Goal: Transaction & Acquisition: Purchase product/service

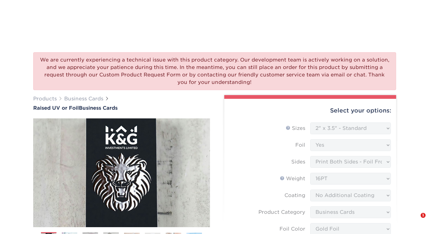
select select "2.00x3.50"
select select "3b5148f1-0588-4f88-a218-97bcfdce65c1"
select select "acffa4a5-22f9-4585-ba3f-0adaa54b8c85"
select select "upload"
select select "500* – $221.00"
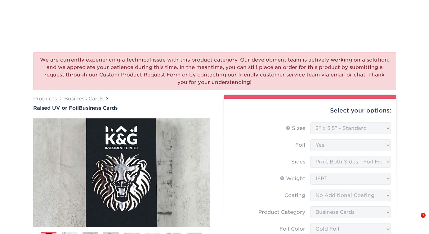
select select "05195c50-42fe-4228-8c42-019ed46e123b"
select select "222025"
select select "12"
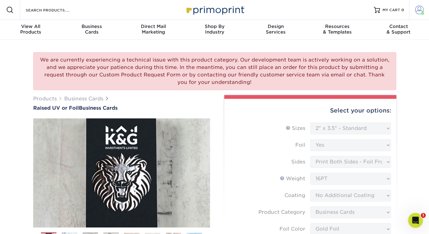
click at [416, 13] on span at bounding box center [420, 10] width 9 height 9
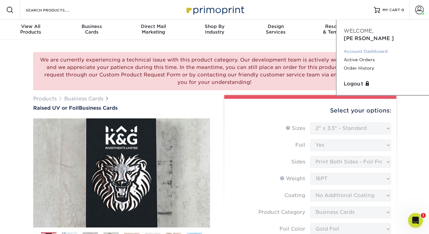
click at [384, 47] on link "Account Dashboard" at bounding box center [383, 51] width 78 height 8
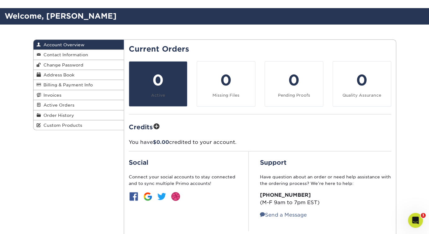
scroll to position [33, 0]
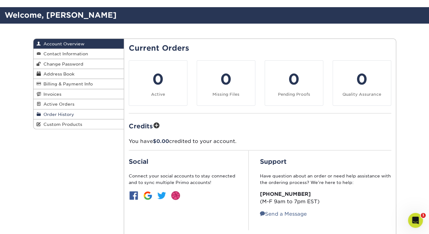
click at [70, 115] on span "Order History" at bounding box center [57, 114] width 33 height 5
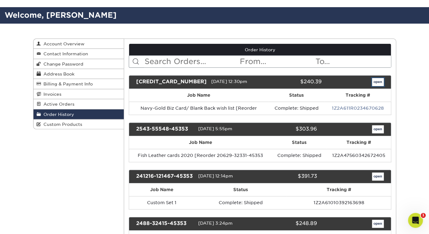
click at [380, 82] on link "open" at bounding box center [378, 82] width 12 height 8
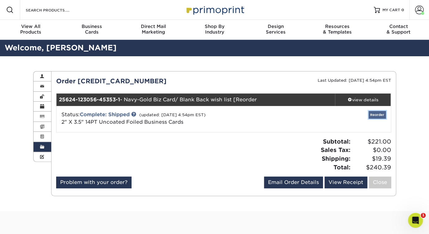
click at [377, 116] on link "Reorder" at bounding box center [377, 115] width 17 height 8
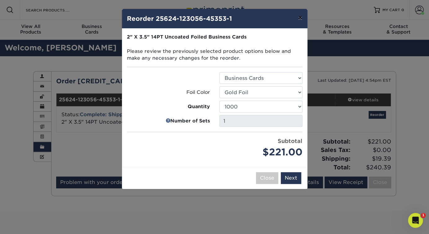
click at [301, 17] on button "×" at bounding box center [300, 17] width 14 height 17
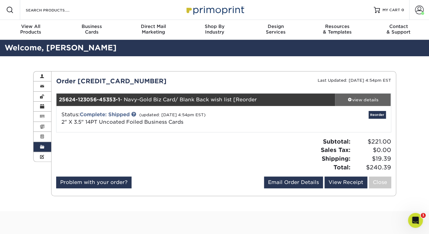
click at [349, 99] on span at bounding box center [350, 99] width 4 height 4
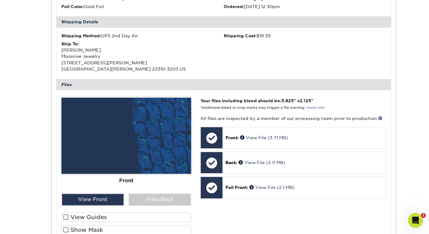
scroll to position [178, 0]
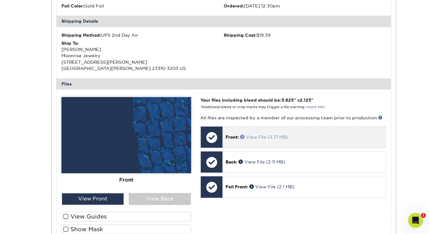
click at [263, 136] on link "View File (3.71 MB)" at bounding box center [264, 136] width 48 height 5
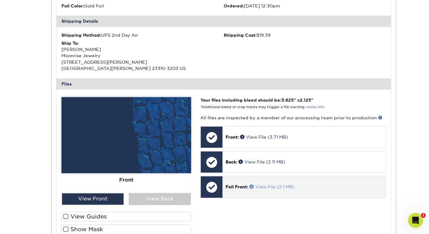
click at [274, 185] on link "View File (2.1 MB)" at bounding box center [272, 186] width 45 height 5
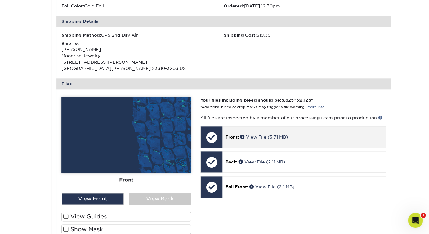
click at [310, 140] on div "Front: View File (3.71 MB)" at bounding box center [304, 136] width 163 height 21
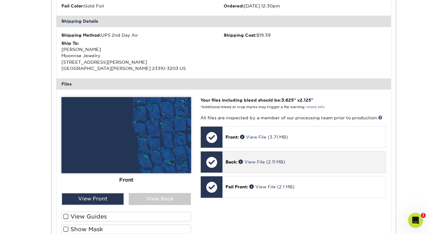
click at [296, 164] on p "Back: View File (2.11 MB)" at bounding box center [304, 162] width 157 height 6
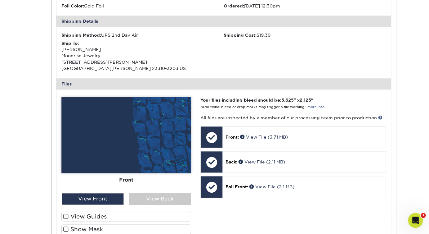
scroll to position [0, 0]
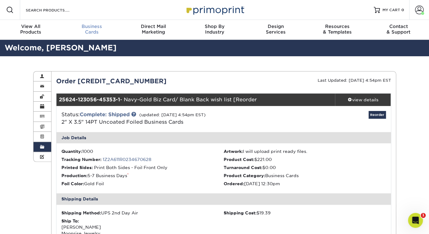
click at [92, 29] on div "Business Cards" at bounding box center [91, 29] width 61 height 11
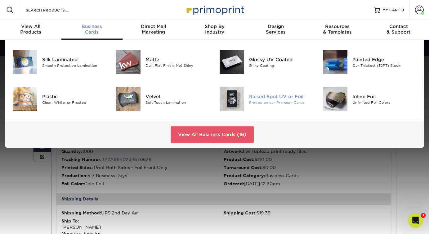
click at [248, 95] on div at bounding box center [232, 99] width 34 height 25
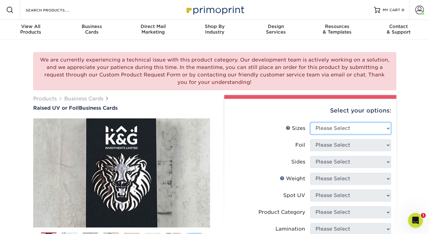
select select "2.00x3.50"
click option "2" x 3.5" - Standard" at bounding box center [0, 0] width 0 height 0
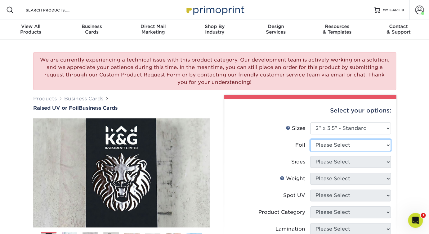
select select "1"
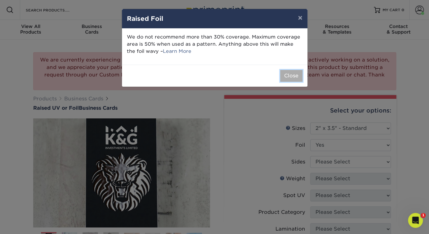
click at [289, 73] on button "Close" at bounding box center [291, 76] width 22 height 12
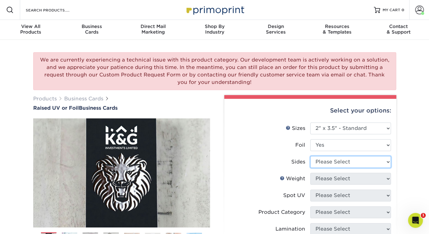
select select "e9e9dfb3-fba1-4d60-972c-fd9ca5904d33"
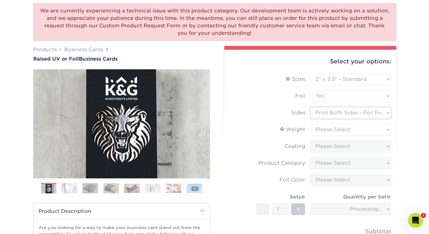
scroll to position [49, 0]
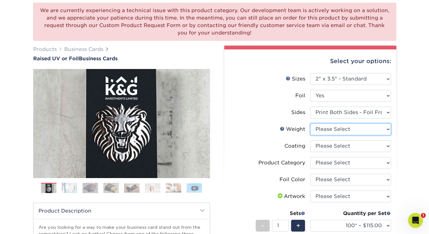
select select "16PT"
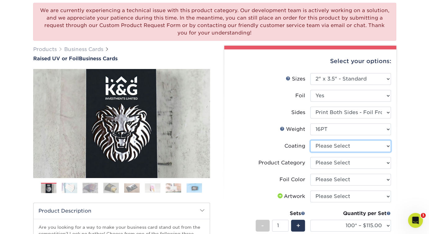
select select "3e7618de-abca-4bda-9f97-8b9129e913d8"
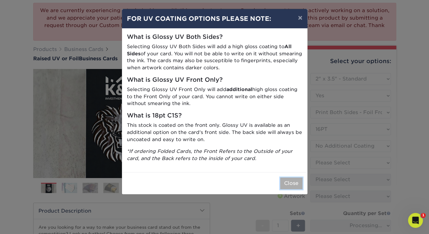
click at [293, 184] on button "Close" at bounding box center [291, 183] width 22 height 12
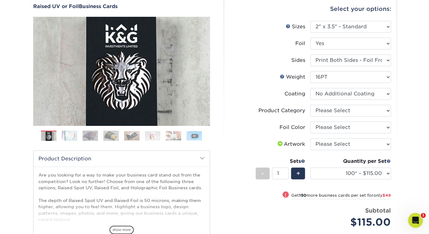
scroll to position [99, 0]
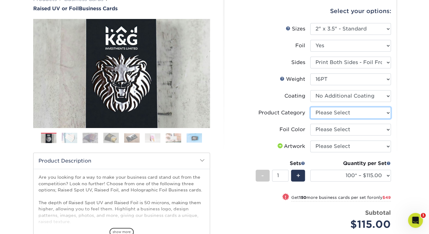
select select "3b5148f1-0588-4f88-a218-97bcfdce65c1"
click option "Business Cards" at bounding box center [0, 0] width 0 height 0
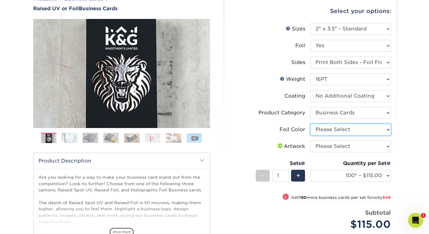
select select "acffa4a5-22f9-4585-ba3f-0adaa54b8c85"
click option "Gold Foil" at bounding box center [0, 0] width 0 height 0
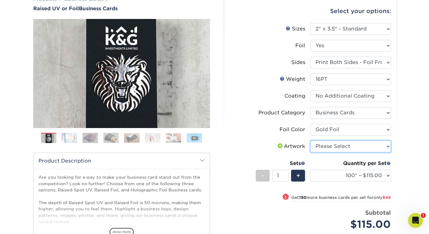
select select "upload"
click option "I will upload files" at bounding box center [0, 0] width 0 height 0
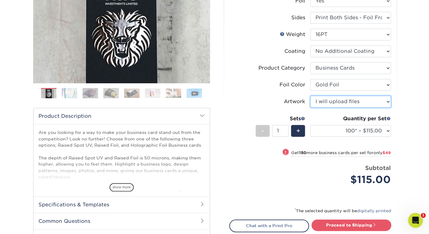
scroll to position [150, 0]
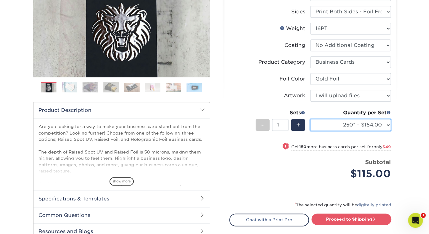
click option "250* – $164.00" at bounding box center [0, 0] width 0 height 0
select select "500* – $221.00"
click option "500* – $221.00" at bounding box center [0, 0] width 0 height 0
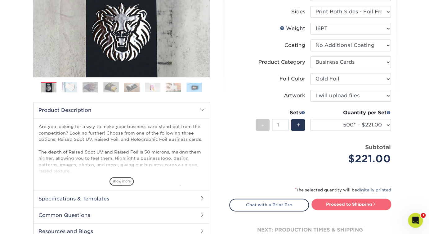
click at [348, 207] on link "Proceed to Shipping" at bounding box center [352, 203] width 80 height 11
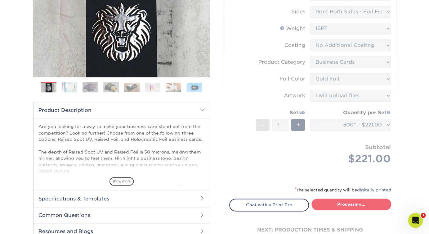
type input "Set 1"
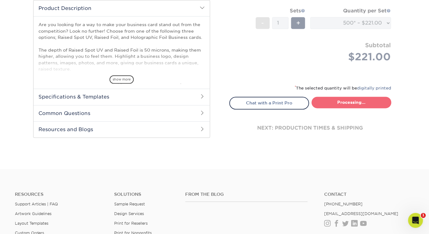
select select "05195c50-42fe-4228-8c42-019ed46e123b"
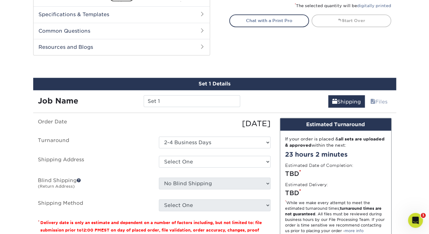
scroll to position [335, 0]
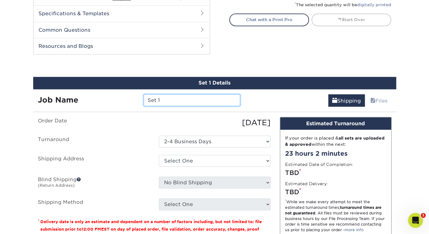
drag, startPoint x: 172, startPoint y: 100, endPoint x: 143, endPoint y: 95, distance: 29.7
click at [144, 95] on input "Set 1" at bounding box center [192, 100] width 97 height 12
type input "Paige Business Cards Raised Foil"
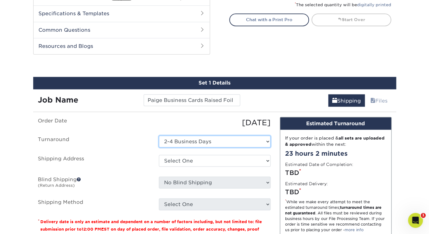
click option "2-4 Business Days" at bounding box center [0, 0] width 0 height 0
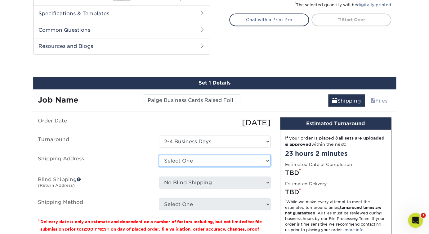
select select "222025"
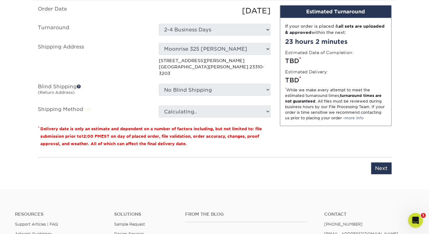
scroll to position [447, 0]
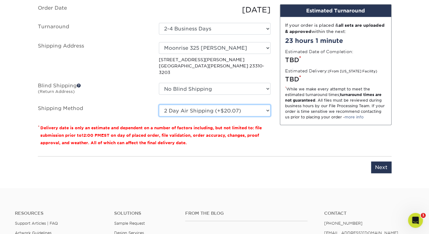
click option "2 Day Air Shipping (+$20.07)" at bounding box center [0, 0] width 0 height 0
select select "01"
click option "Next Day Shipping by 12 noon (+$23.68)" at bounding box center [0, 0] width 0 height 0
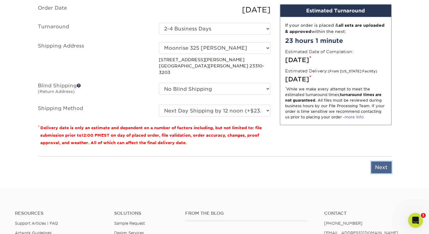
click at [386, 161] on input "Next" at bounding box center [381, 167] width 20 height 12
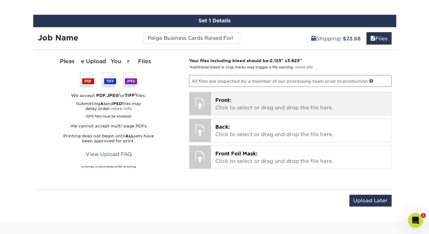
scroll to position [396, 0]
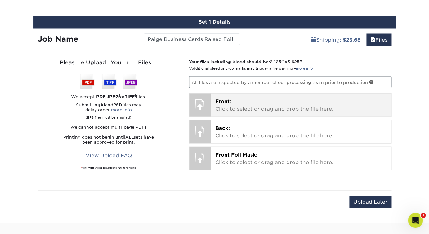
click at [302, 104] on p "Front: Click to select or drag and drop the file here." at bounding box center [302, 105] width 172 height 15
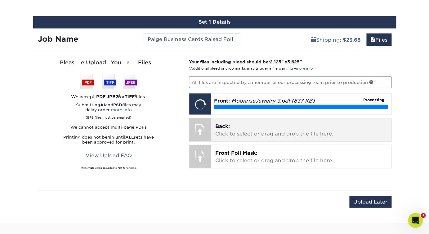
click at [293, 131] on p "Back: Click to select or drag and drop the file here." at bounding box center [302, 129] width 172 height 15
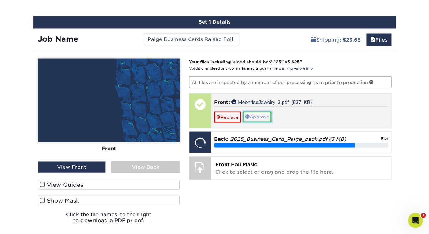
click at [268, 118] on link "Approve" at bounding box center [257, 116] width 28 height 11
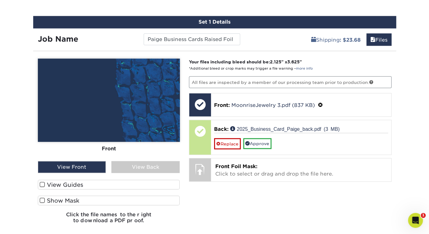
click at [157, 165] on div "View Back" at bounding box center [145, 167] width 68 height 12
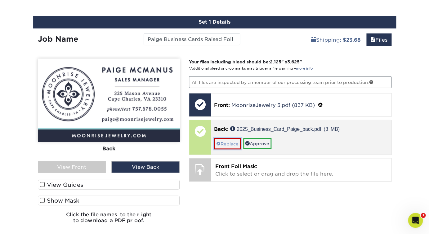
click at [230, 144] on link "Replace" at bounding box center [227, 143] width 27 height 11
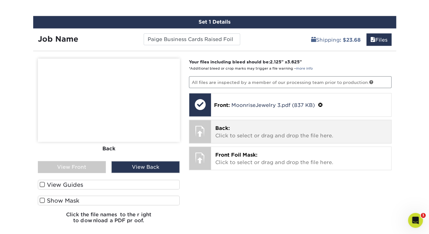
click at [236, 133] on p "Back: Click to select or drag and drop the file here." at bounding box center [302, 131] width 172 height 15
click at [230, 128] on p "Back: Click to select or drag and drop the file here." at bounding box center [302, 131] width 172 height 15
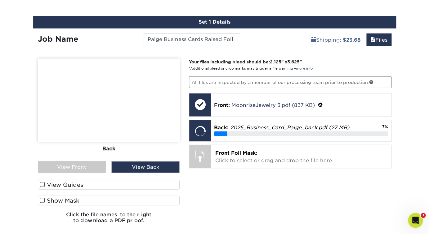
click at [136, 170] on div "View Back" at bounding box center [145, 167] width 68 height 12
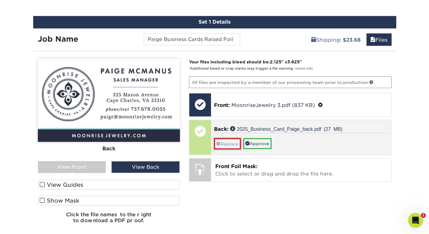
click at [229, 141] on link "Replace" at bounding box center [227, 143] width 27 height 11
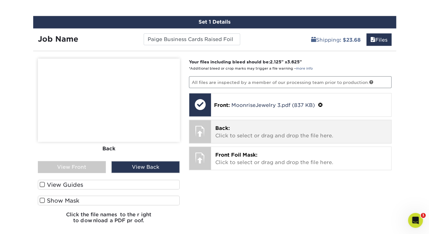
click at [229, 141] on div "Back: Click to select or drag and drop the file here. Choose file 2025_Business…" at bounding box center [301, 131] width 180 height 23
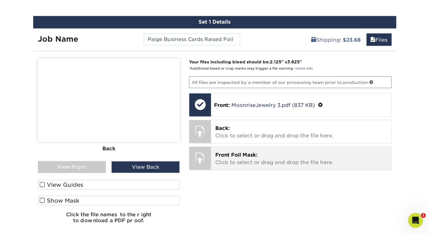
click at [284, 163] on p "Front Foil Mask: Click to select or drag and drop the file here." at bounding box center [302, 158] width 172 height 15
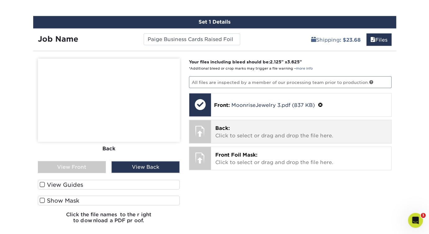
click at [303, 135] on p "Back: Click to select or drag and drop the file here." at bounding box center [302, 131] width 172 height 15
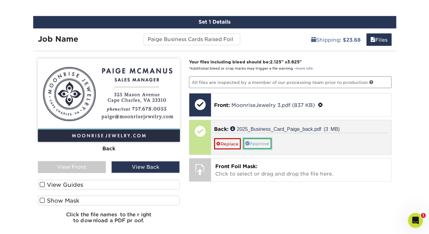
click at [270, 142] on link "Approve" at bounding box center [257, 143] width 28 height 11
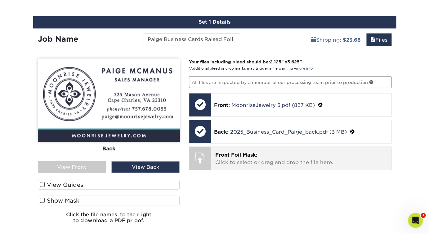
click at [262, 154] on p "Front Foil Mask: Click to select or drag and drop the file here." at bounding box center [302, 158] width 172 height 15
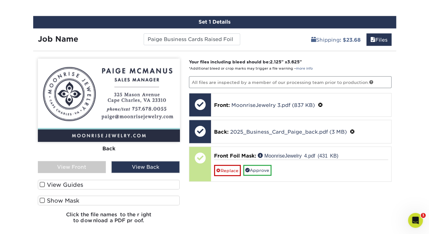
click at [82, 166] on div "View Front" at bounding box center [72, 167] width 68 height 12
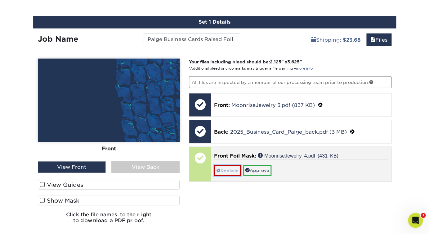
click at [234, 168] on link "Replace" at bounding box center [227, 170] width 27 height 11
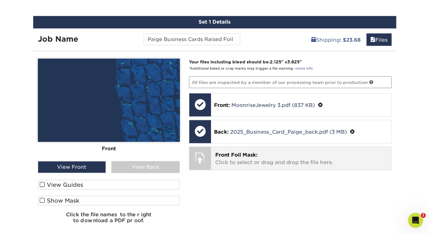
click at [232, 159] on p "Front Foil Mask: Click to select or drag and drop the file here." at bounding box center [302, 158] width 172 height 15
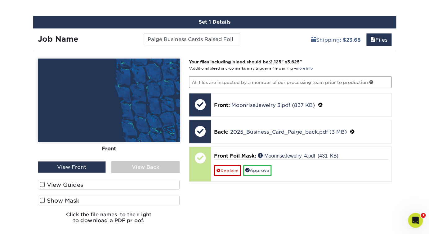
click at [43, 200] on span at bounding box center [42, 200] width 5 height 6
click at [0, 0] on input "Show Mask" at bounding box center [0, 0] width 0 height 0
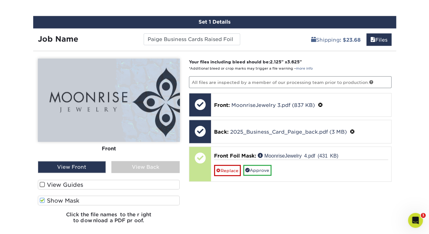
click at [40, 184] on span at bounding box center [42, 184] width 5 height 6
click at [0, 0] on input "View Guides" at bounding box center [0, 0] width 0 height 0
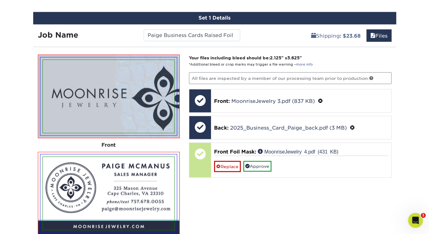
scroll to position [401, 0]
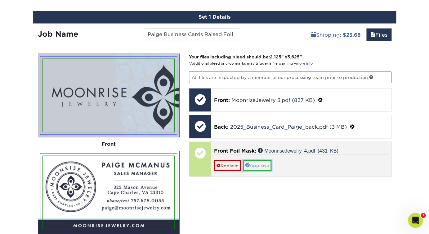
click at [266, 165] on link "Approve" at bounding box center [257, 165] width 28 height 11
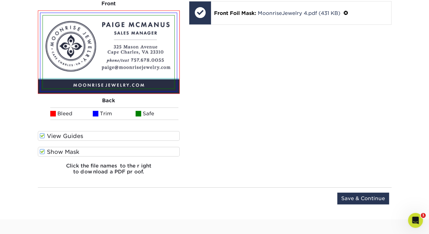
scroll to position [542, 0]
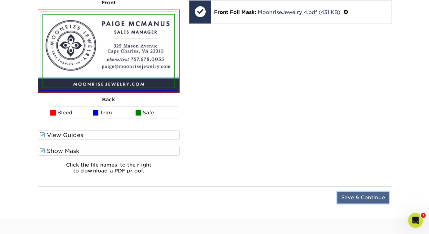
click at [352, 195] on input "Save & Continue" at bounding box center [364, 198] width 52 height 12
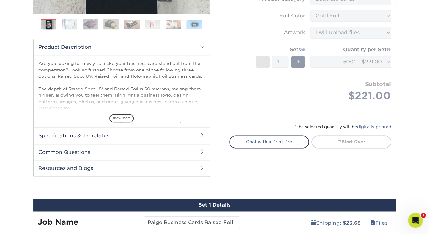
scroll to position [255, 0]
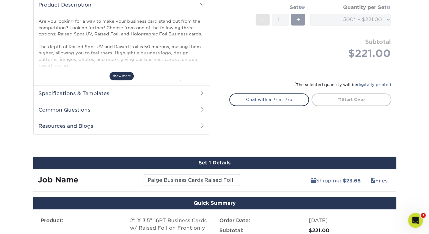
click at [116, 75] on span "show more" at bounding box center [122, 76] width 24 height 8
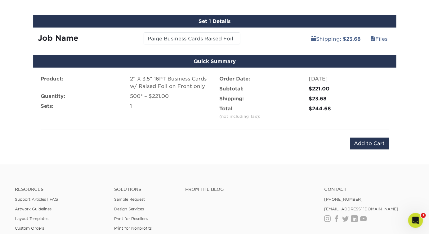
scroll to position [480, 0]
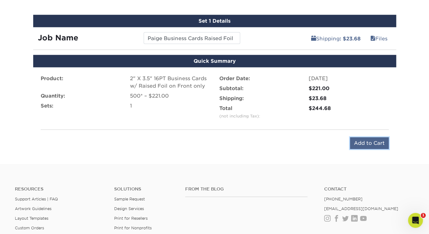
click at [375, 143] on input "Add to Cart" at bounding box center [369, 143] width 39 height 12
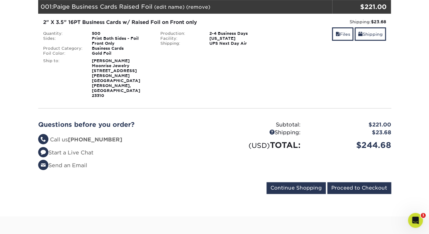
scroll to position [95, 0]
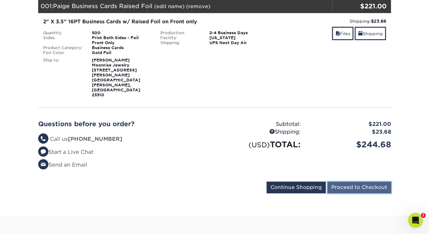
click at [375, 181] on input "Proceed to Checkout" at bounding box center [360, 187] width 64 height 12
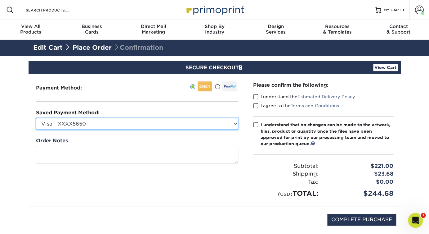
select select "72145"
click option "American Express - XXXX1006" at bounding box center [0, 0] width 0 height 0
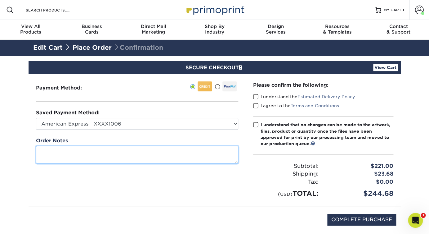
click at [193, 158] on textarea at bounding box center [137, 155] width 202 height 18
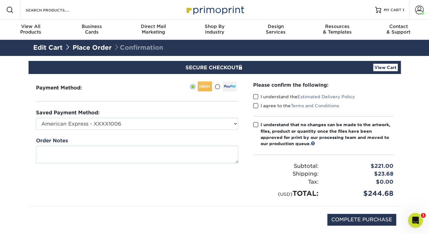
click at [254, 97] on span at bounding box center [255, 97] width 5 height 6
click at [0, 0] on input "I understand the Estimated Delivery Policy" at bounding box center [0, 0] width 0 height 0
click at [255, 108] on span at bounding box center [255, 106] width 5 height 6
click at [0, 0] on input "I agree to the Terms and Conditions" at bounding box center [0, 0] width 0 height 0
click at [257, 124] on span at bounding box center [255, 125] width 5 height 6
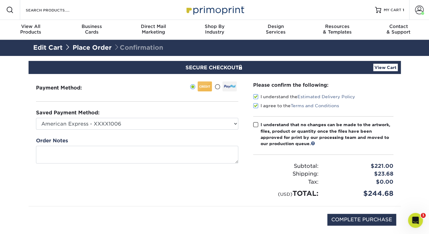
click at [0, 0] on input "I understand that no changes can be made to the artwork, files, product or quan…" at bounding box center [0, 0] width 0 height 0
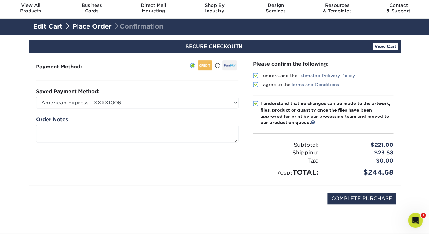
scroll to position [23, 0]
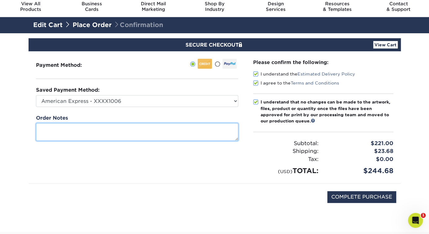
click at [192, 131] on textarea at bounding box center [137, 132] width 202 height 18
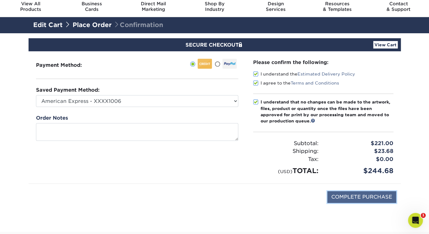
click at [352, 195] on input "COMPLETE PURCHASE" at bounding box center [362, 197] width 69 height 12
type input "PROCESSING, PLEASE WAIT..."
